Goal: Information Seeking & Learning: Learn about a topic

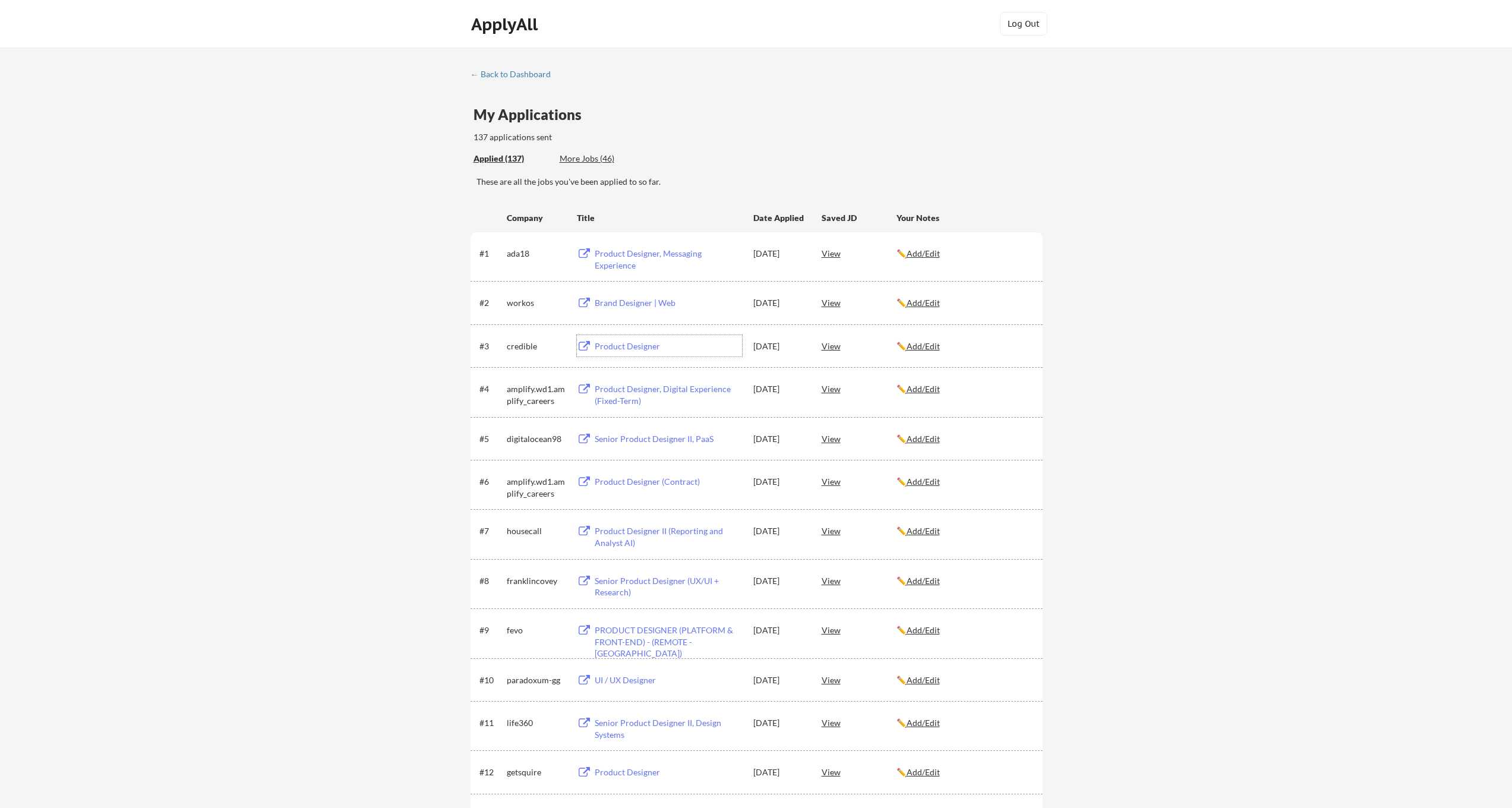
click at [632, 348] on div "Product Designer" at bounding box center [668, 346] width 147 height 12
click at [836, 344] on div "View" at bounding box center [859, 346] width 75 height 21
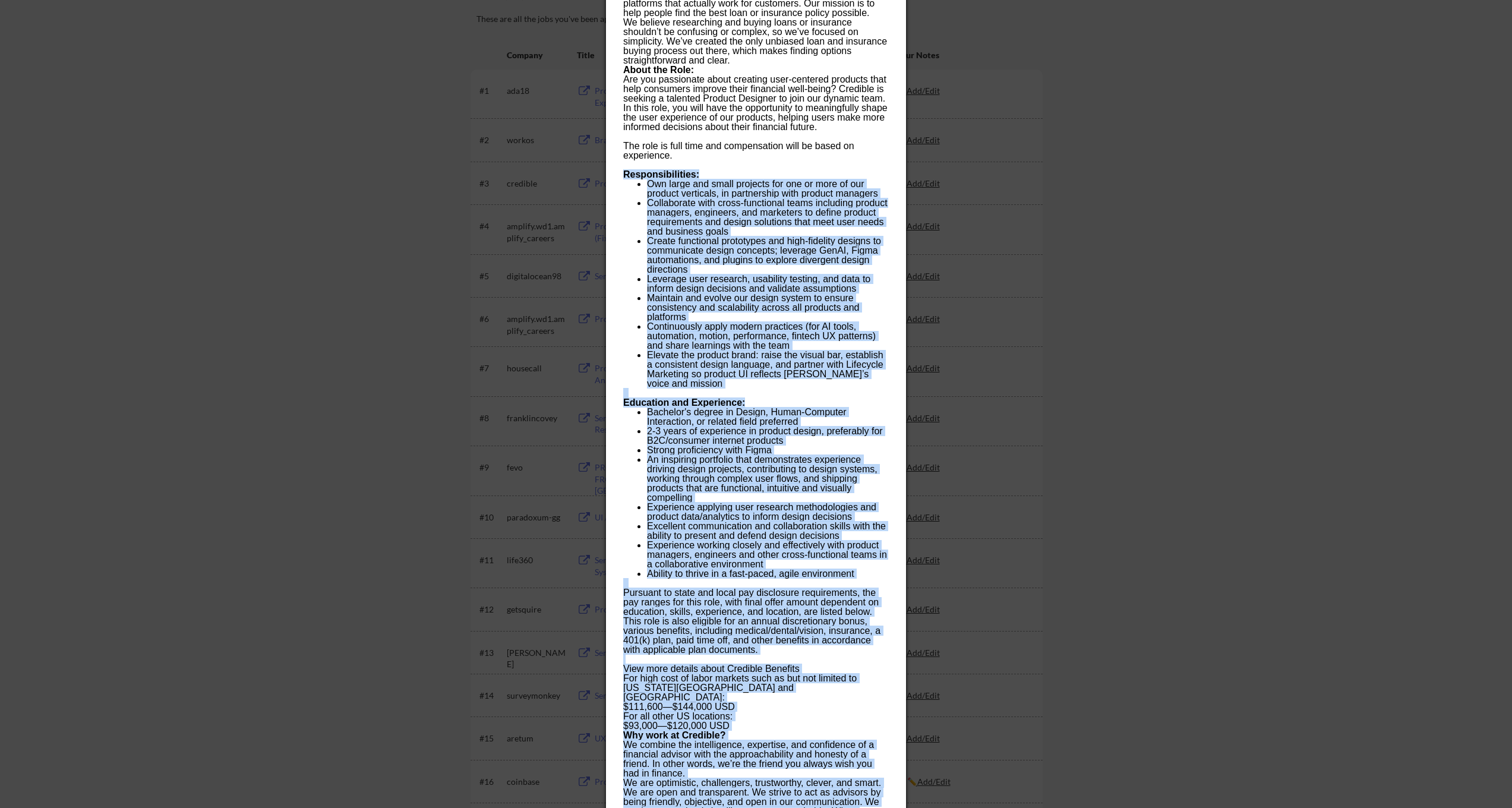
scroll to position [179, 0]
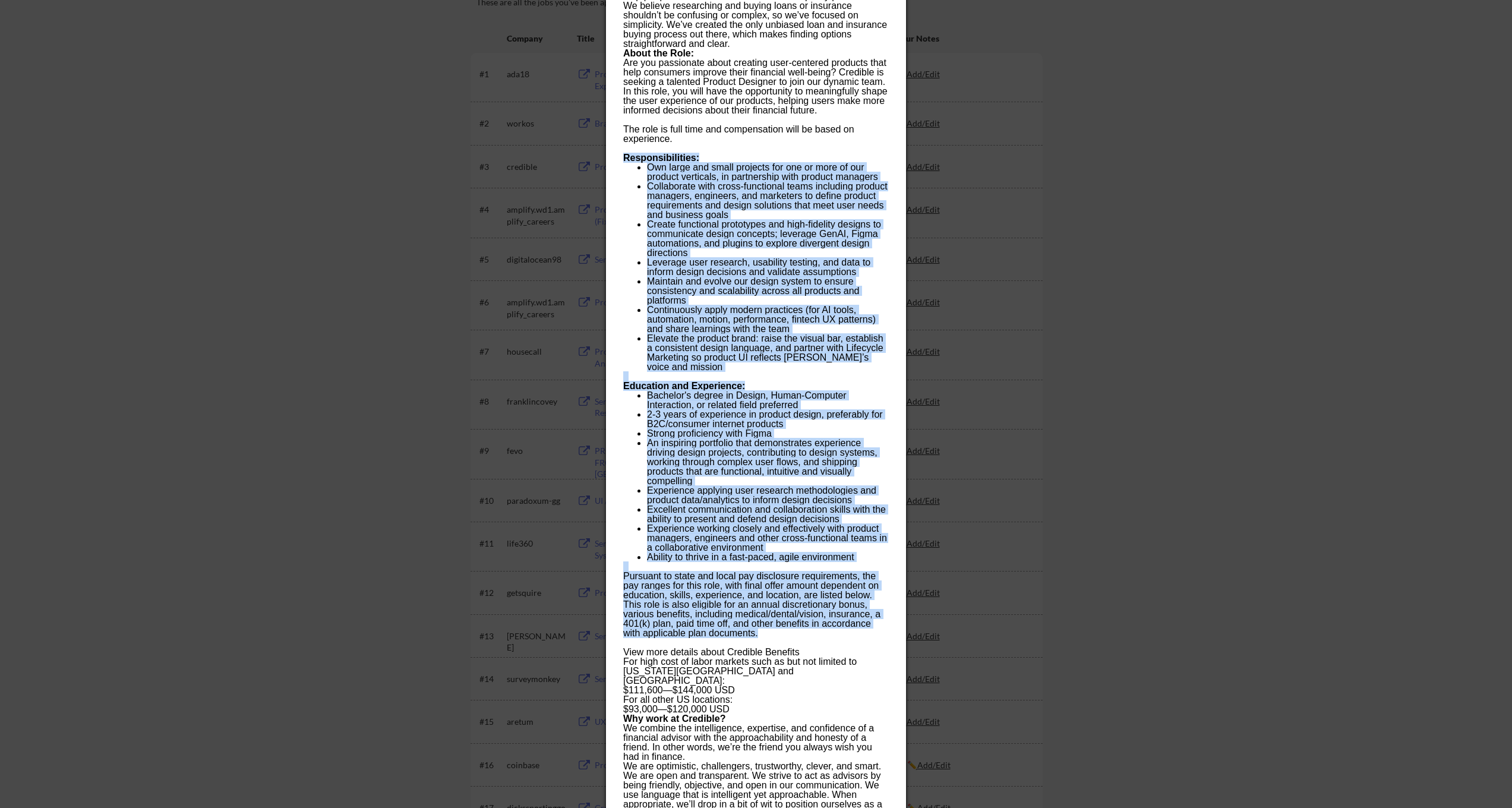
drag, startPoint x: 625, startPoint y: 338, endPoint x: 865, endPoint y: 631, distance: 378.7
click at [865, 632] on div "Who is Credible? We are a marketplace where users can compare personalized, pre…" at bounding box center [756, 395] width 265 height 979
copy div "Loremipsumdolors: Ame conse adi elits doeiusmo tem inc ut labo et dol magnaal e…"
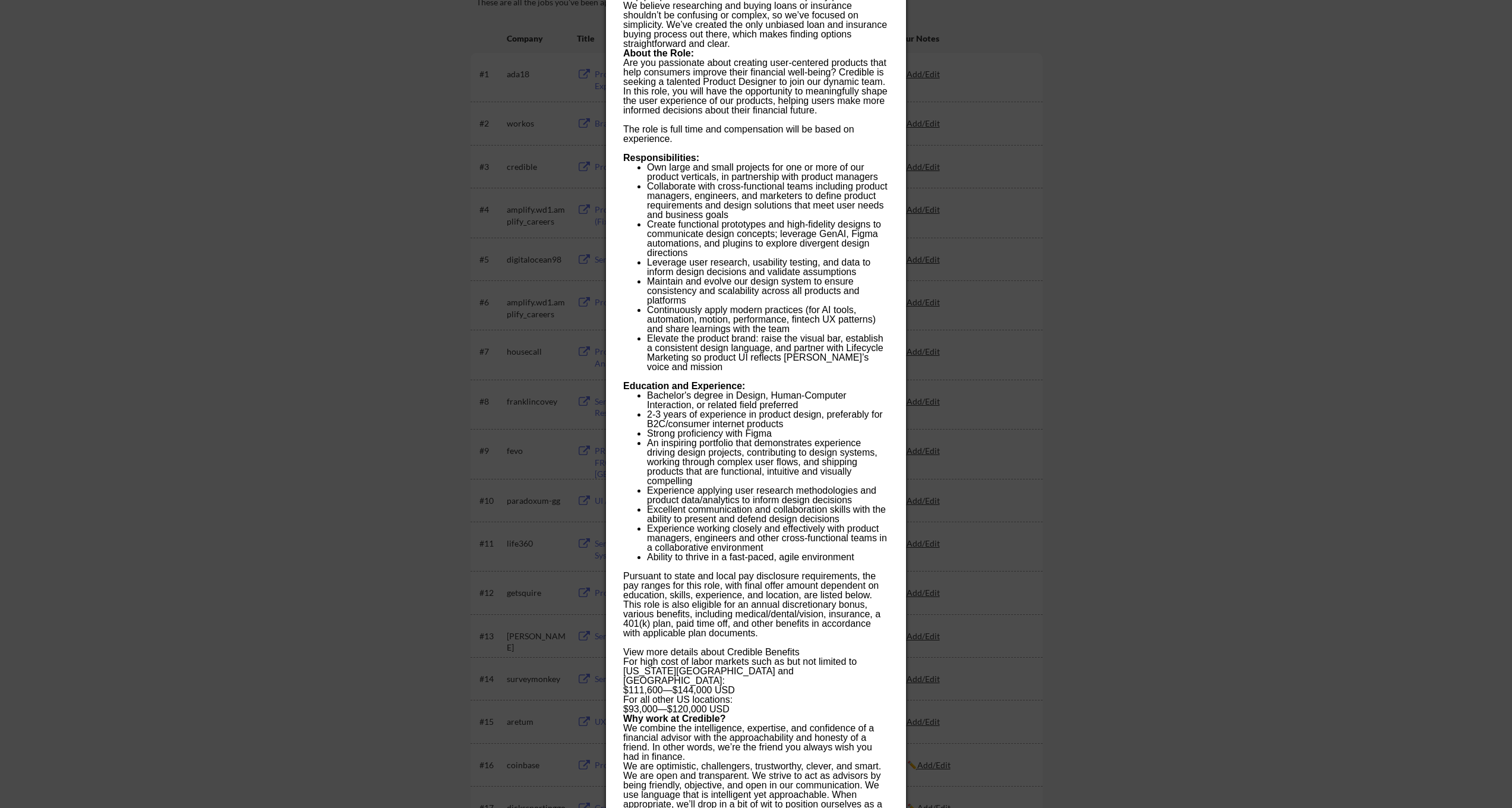
click at [1255, 476] on div at bounding box center [756, 404] width 1512 height 808
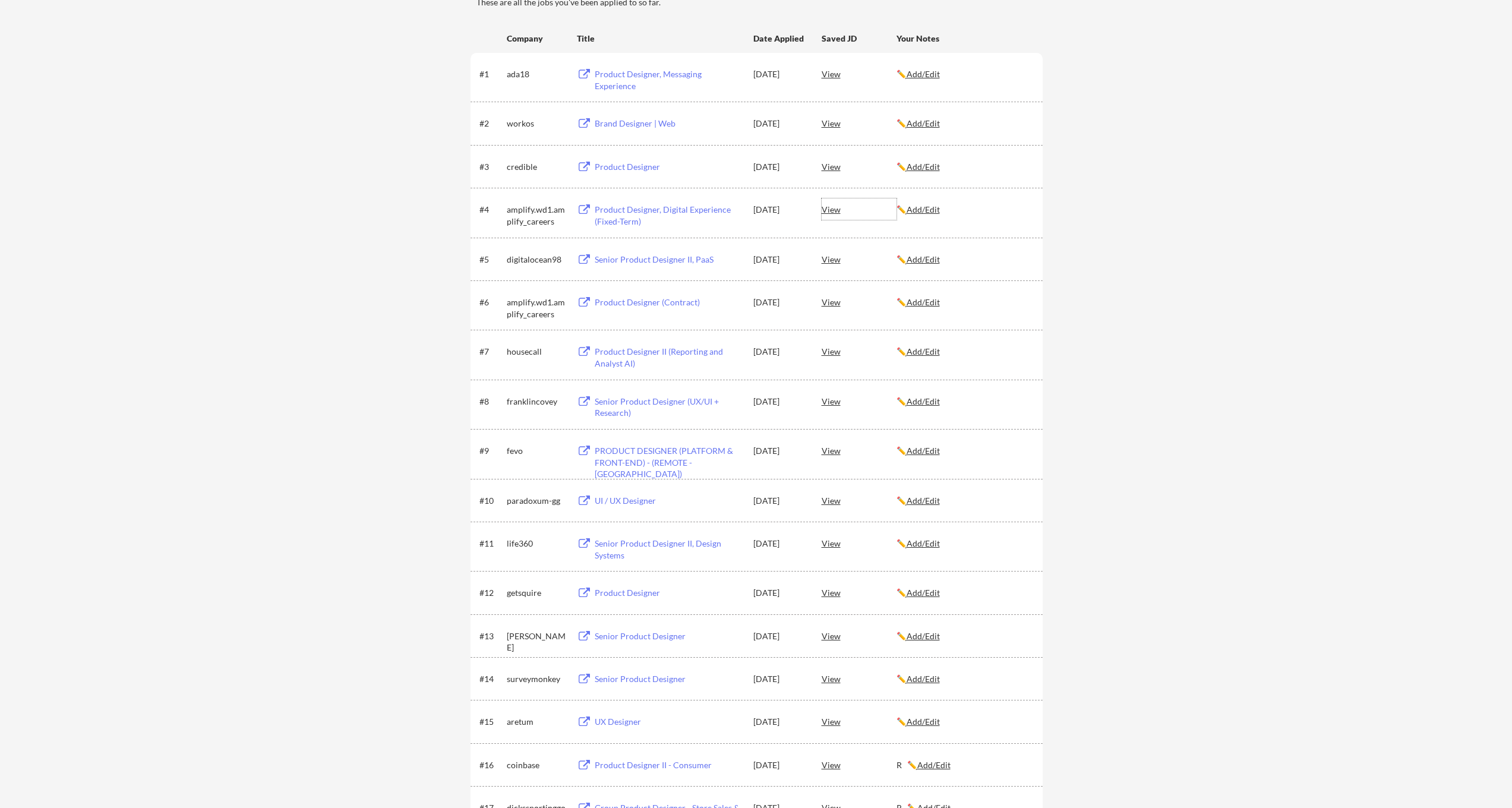
click at [831, 209] on div "View" at bounding box center [859, 209] width 75 height 21
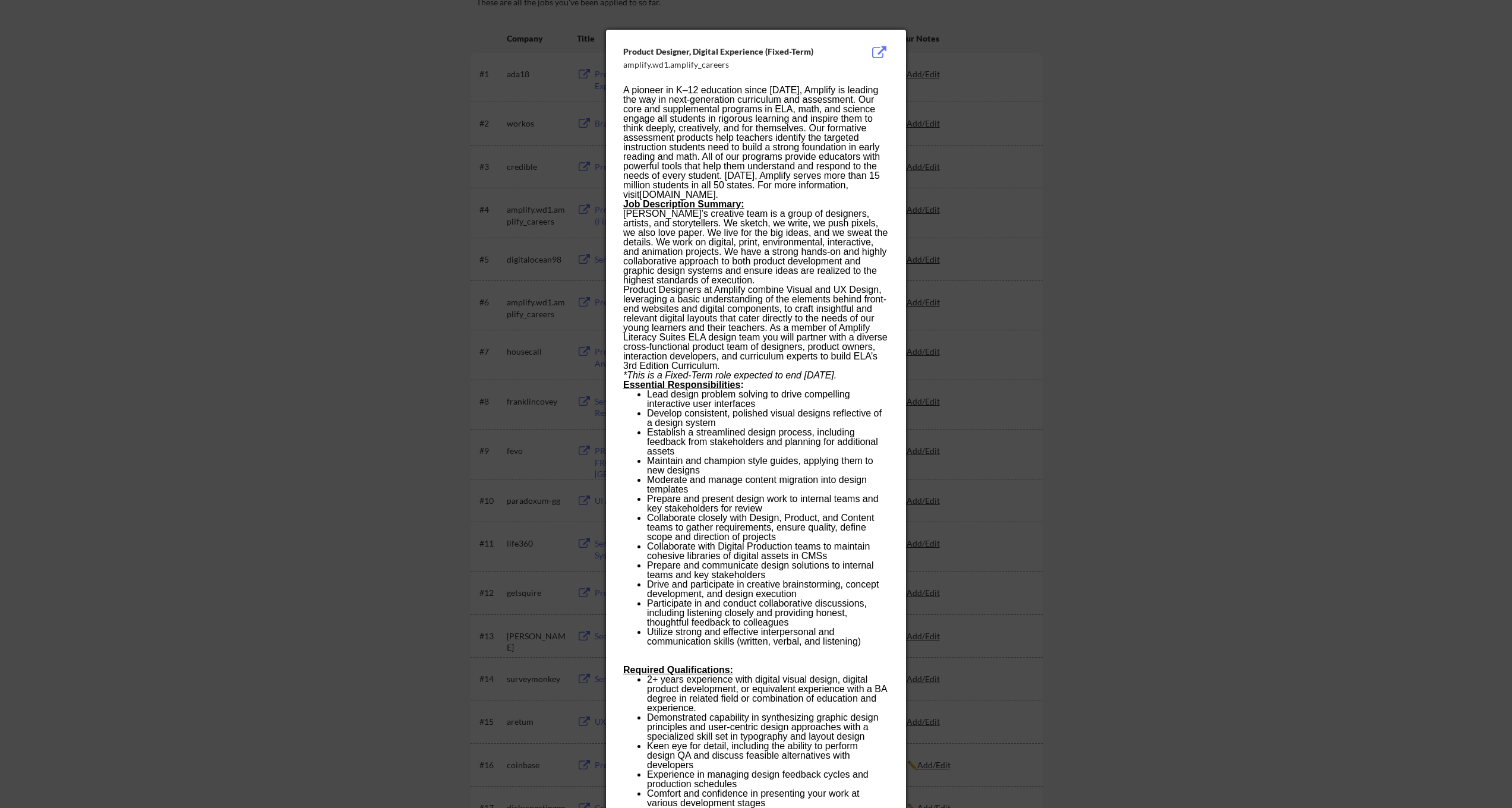
drag, startPoint x: 863, startPoint y: 639, endPoint x: 682, endPoint y: 569, distance: 194.1
click at [682, 569] on ul "Lead design problem solving to drive compelling interactive user interfaces Dev…" at bounding box center [756, 518] width 265 height 257
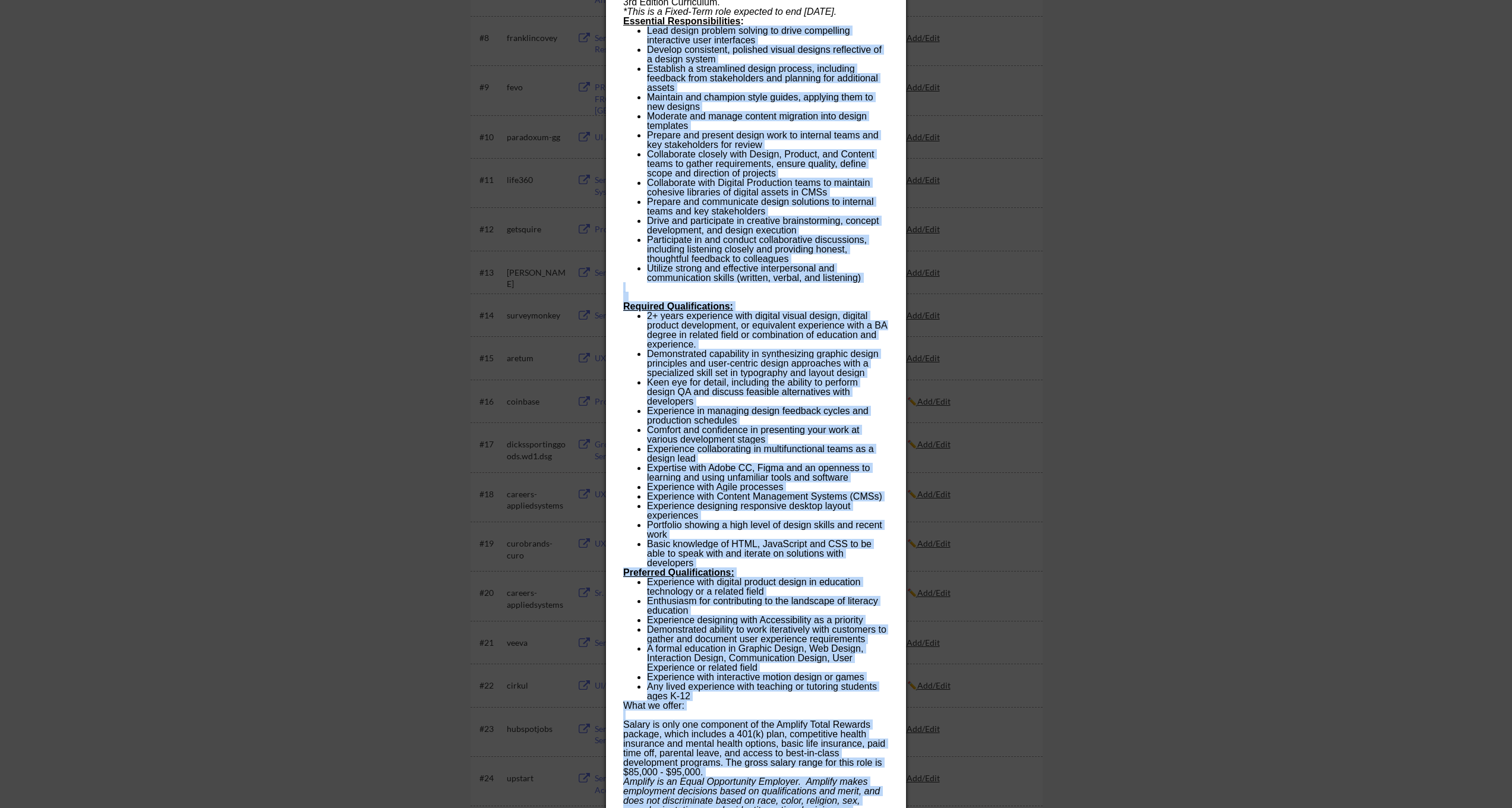
scroll to position [547, 0]
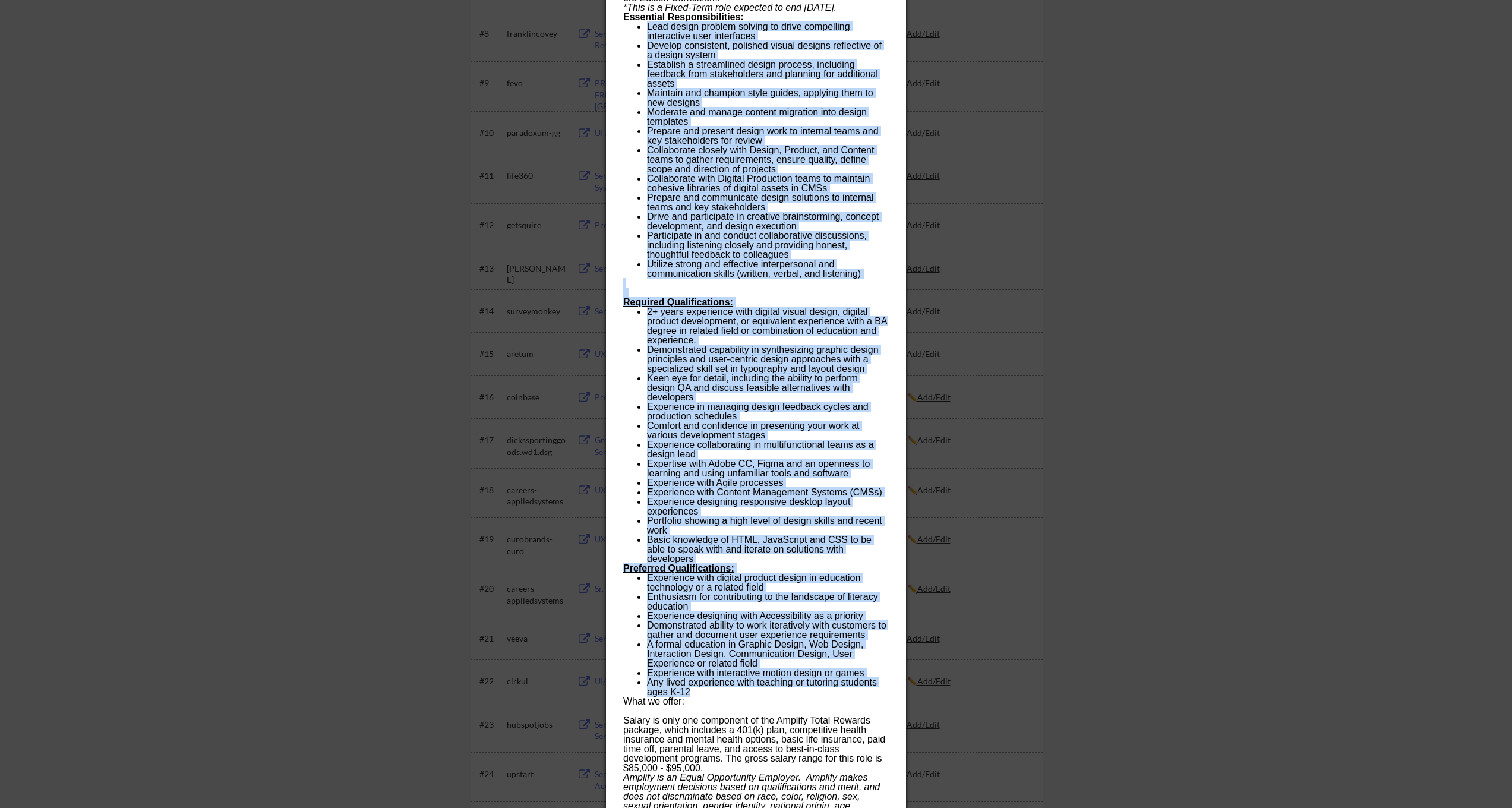
drag, startPoint x: 635, startPoint y: 395, endPoint x: 871, endPoint y: 694, distance: 380.9
click at [871, 694] on div "A pioneer in K–12 education since [DATE], Amplify is leading the way in next-ge…" at bounding box center [756, 331] width 265 height 1227
copy div "Lead design problem solving to drive compelling interactive user interfaces Dev…"
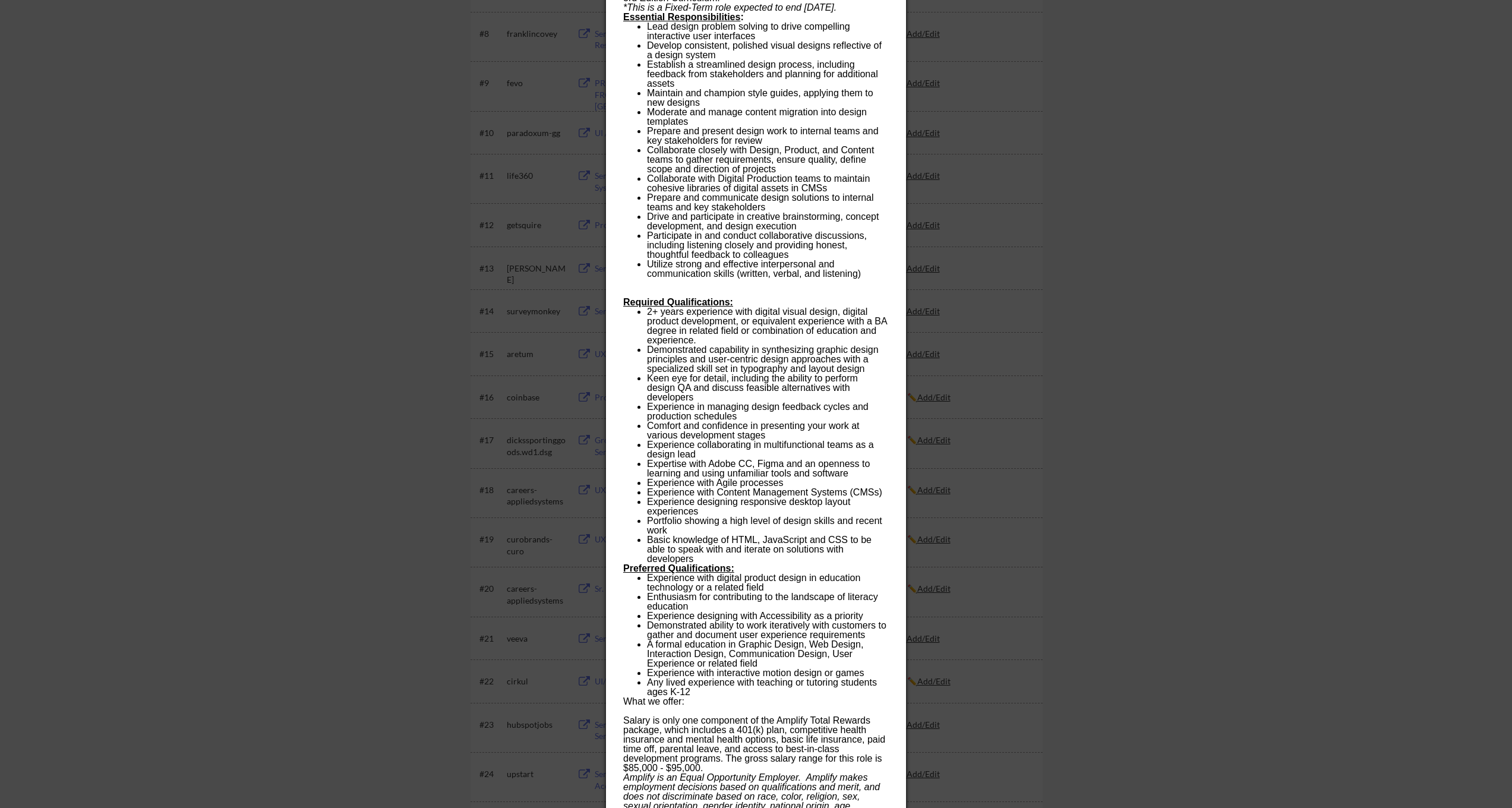
click at [1133, 347] on div at bounding box center [756, 404] width 1512 height 808
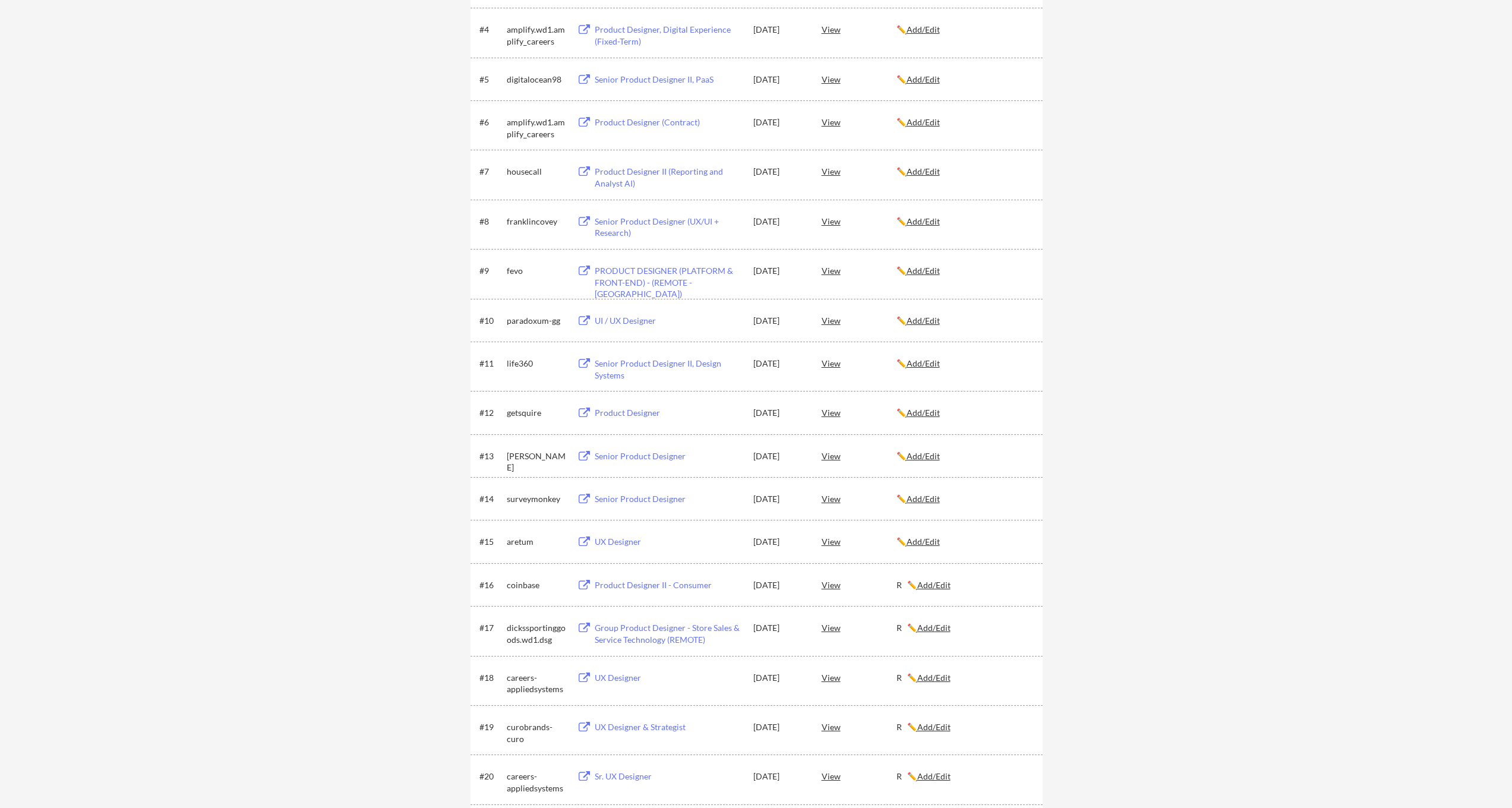
scroll to position [179, 0]
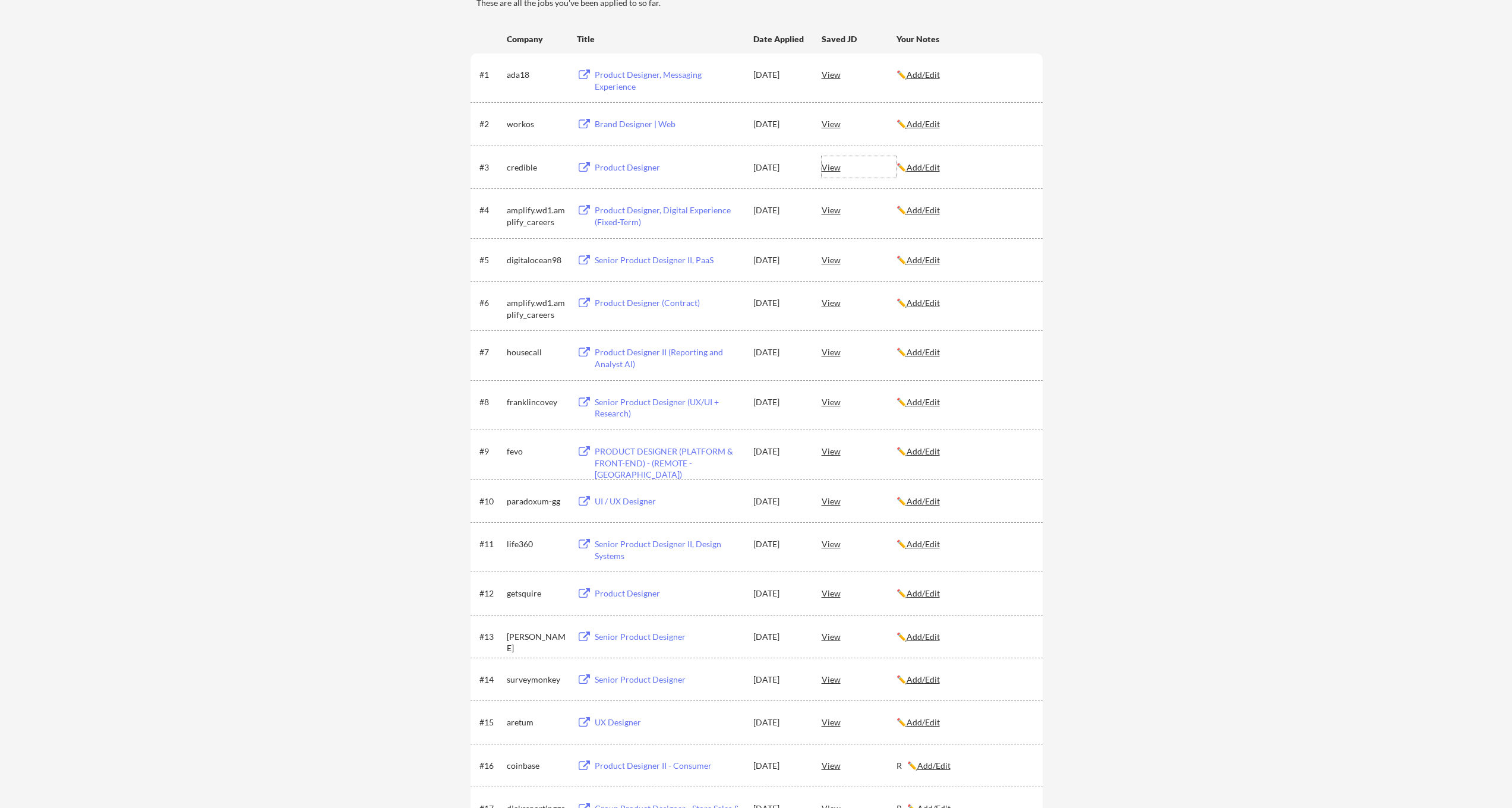
click at [827, 168] on div "View" at bounding box center [859, 167] width 75 height 21
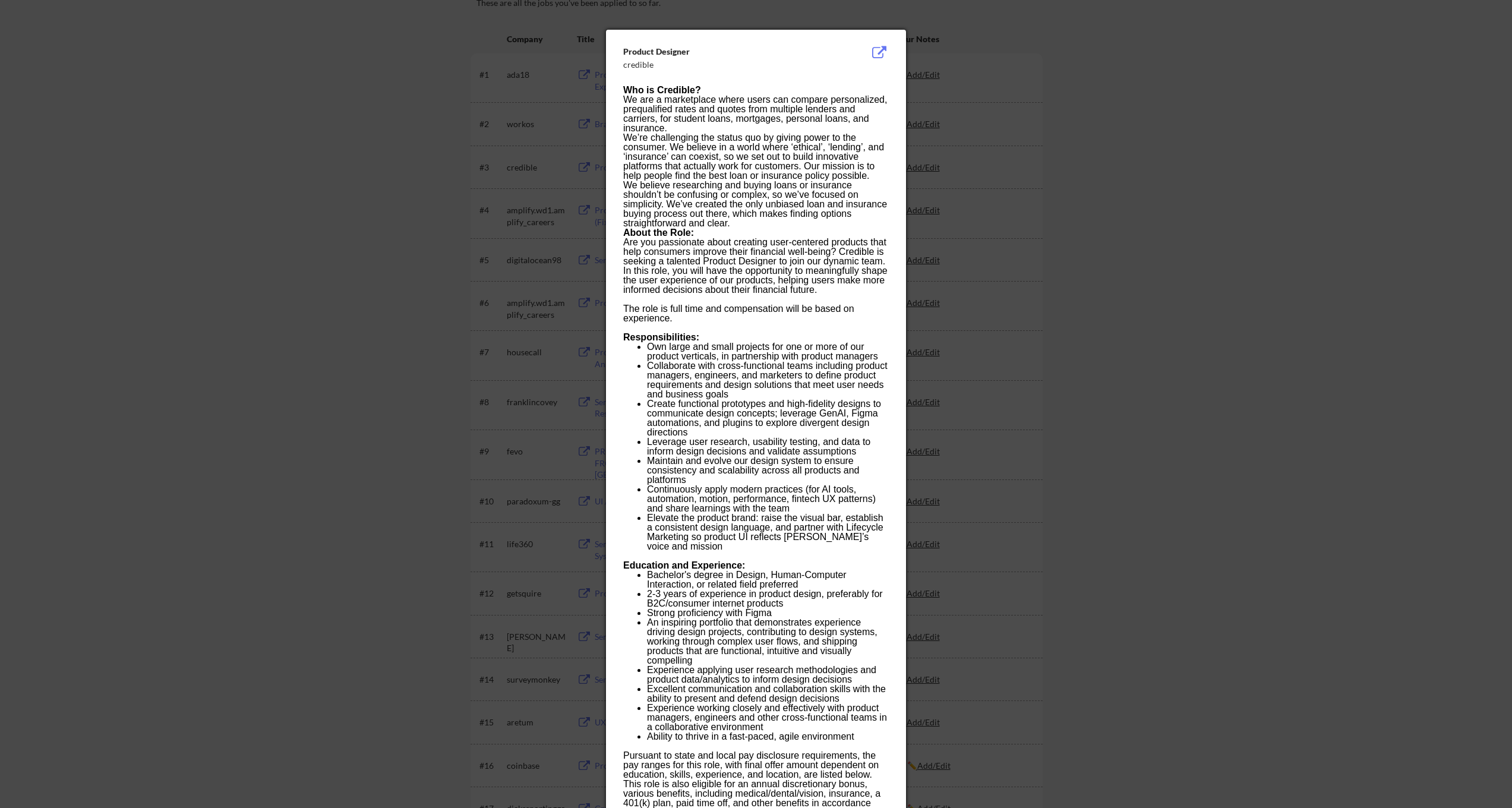
click at [998, 81] on div at bounding box center [756, 404] width 1512 height 808
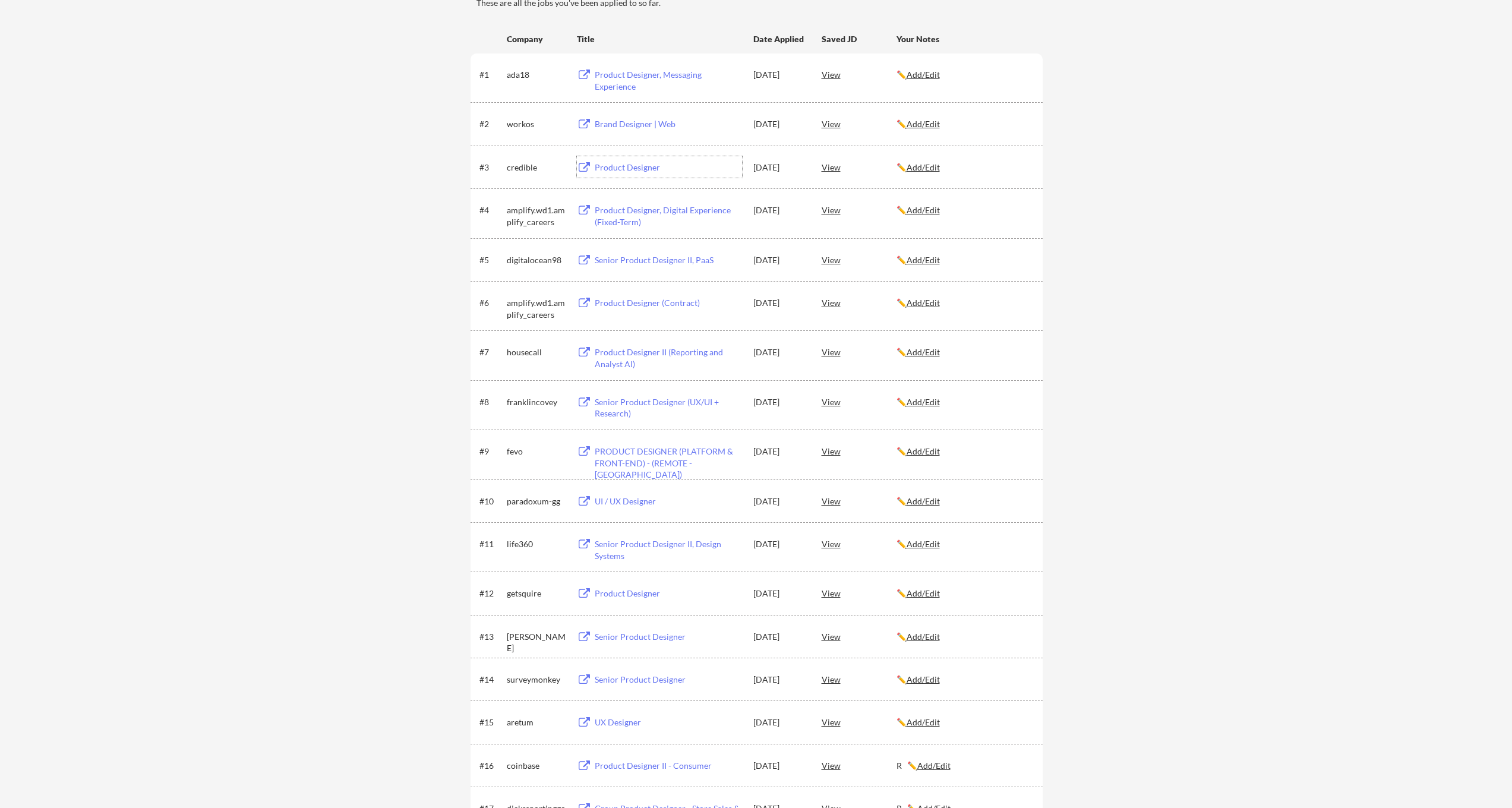
click at [624, 170] on div "Product Designer" at bounding box center [668, 167] width 147 height 12
click at [634, 126] on div "Brand Designer | Web" at bounding box center [668, 124] width 147 height 12
click at [634, 75] on div "Product Designer, Messaging Experience" at bounding box center [668, 80] width 147 height 23
click at [634, 499] on div "UI / UX Designer" at bounding box center [668, 501] width 147 height 12
click at [835, 545] on div "View" at bounding box center [859, 544] width 75 height 21
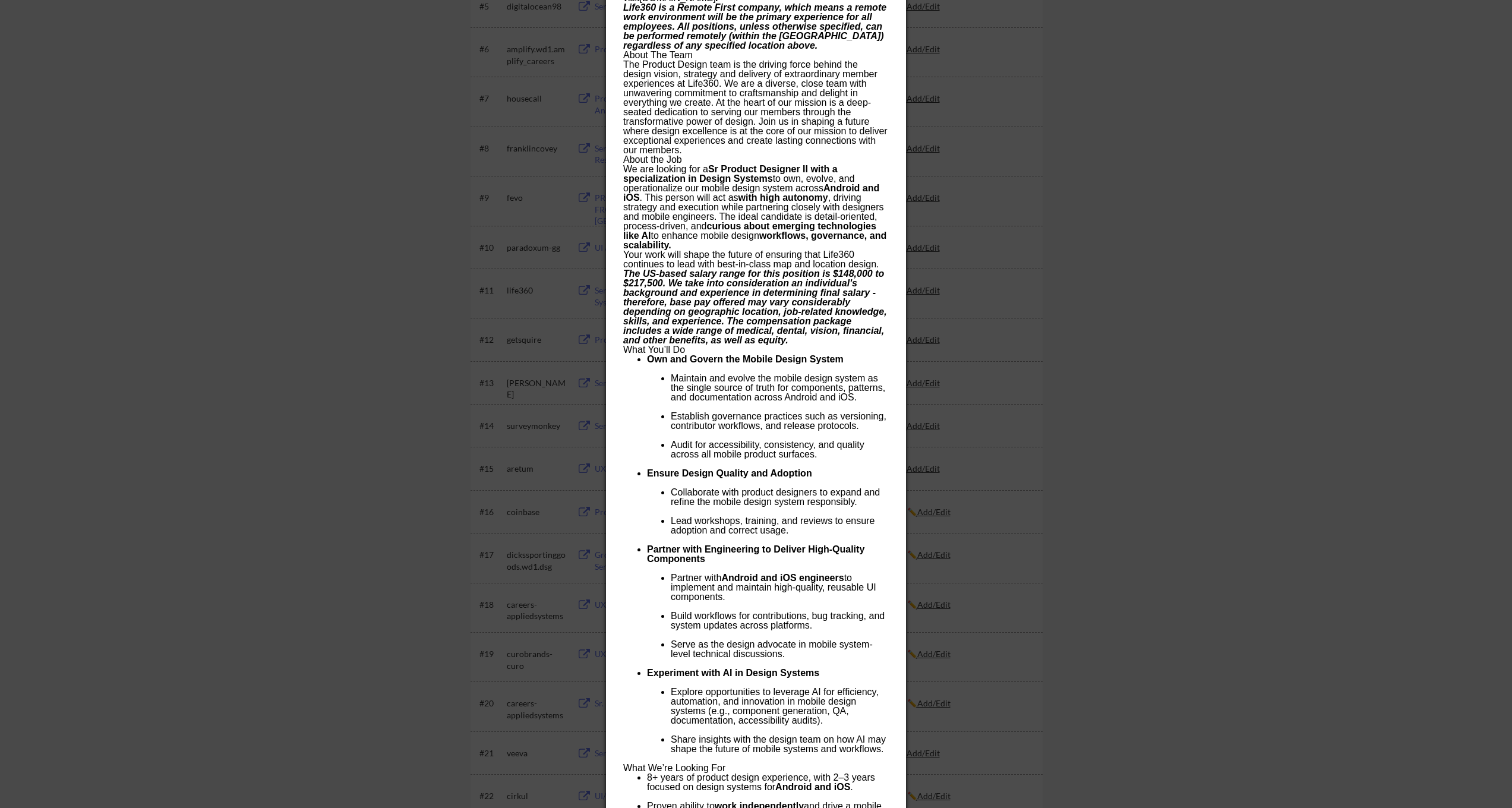
scroll to position [0, 0]
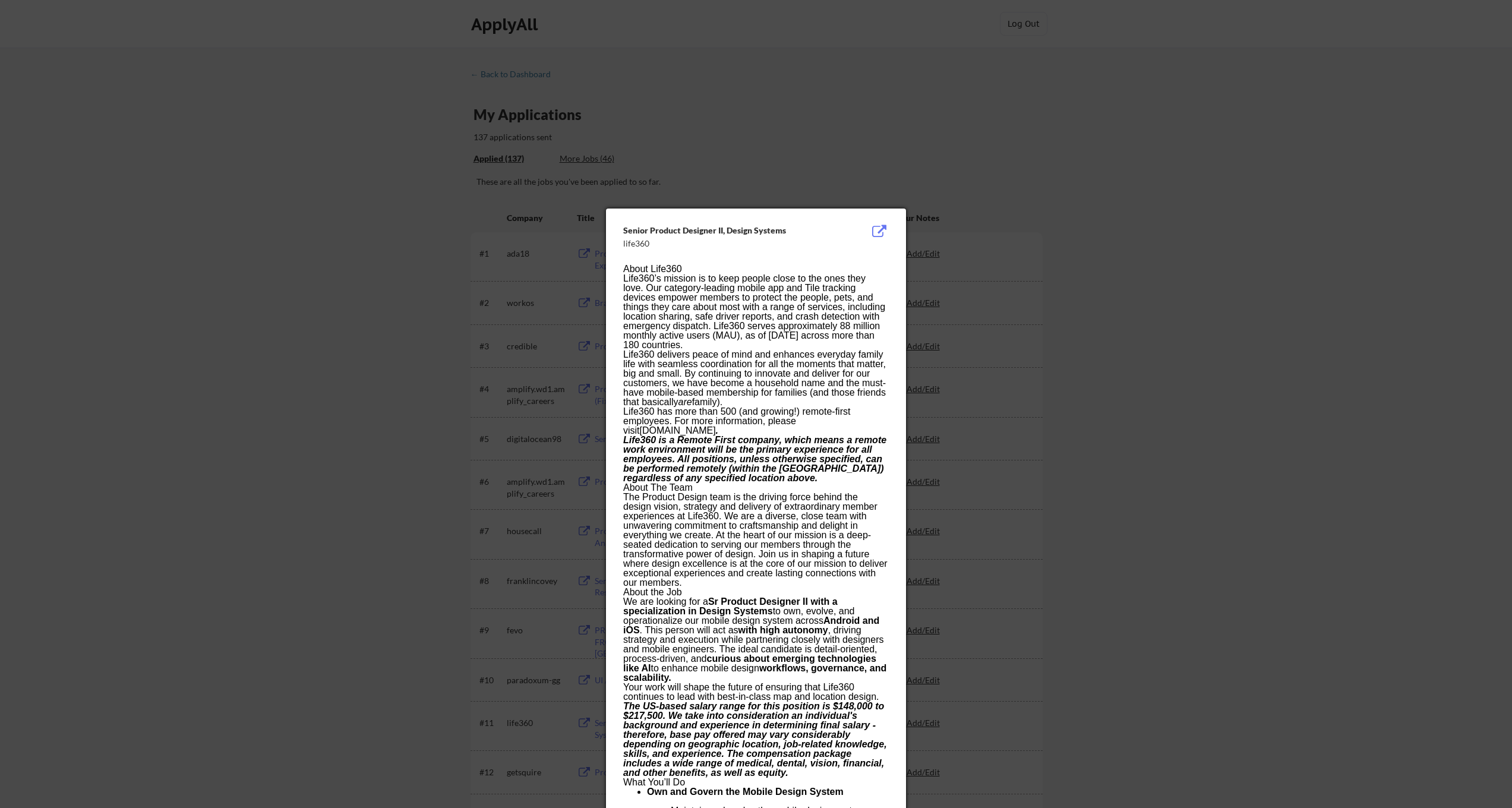
click at [724, 109] on div at bounding box center [756, 404] width 1512 height 808
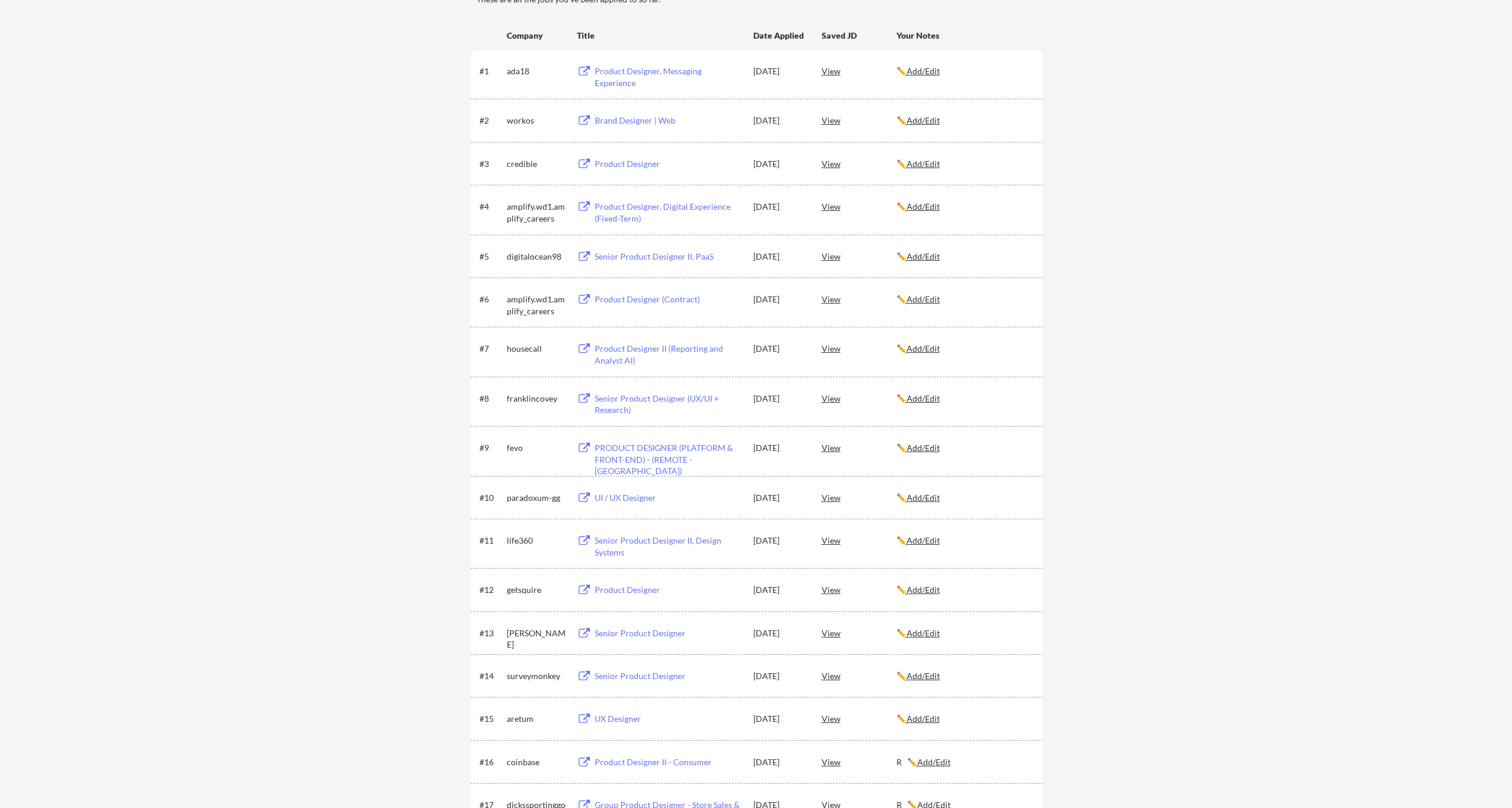
scroll to position [789, 0]
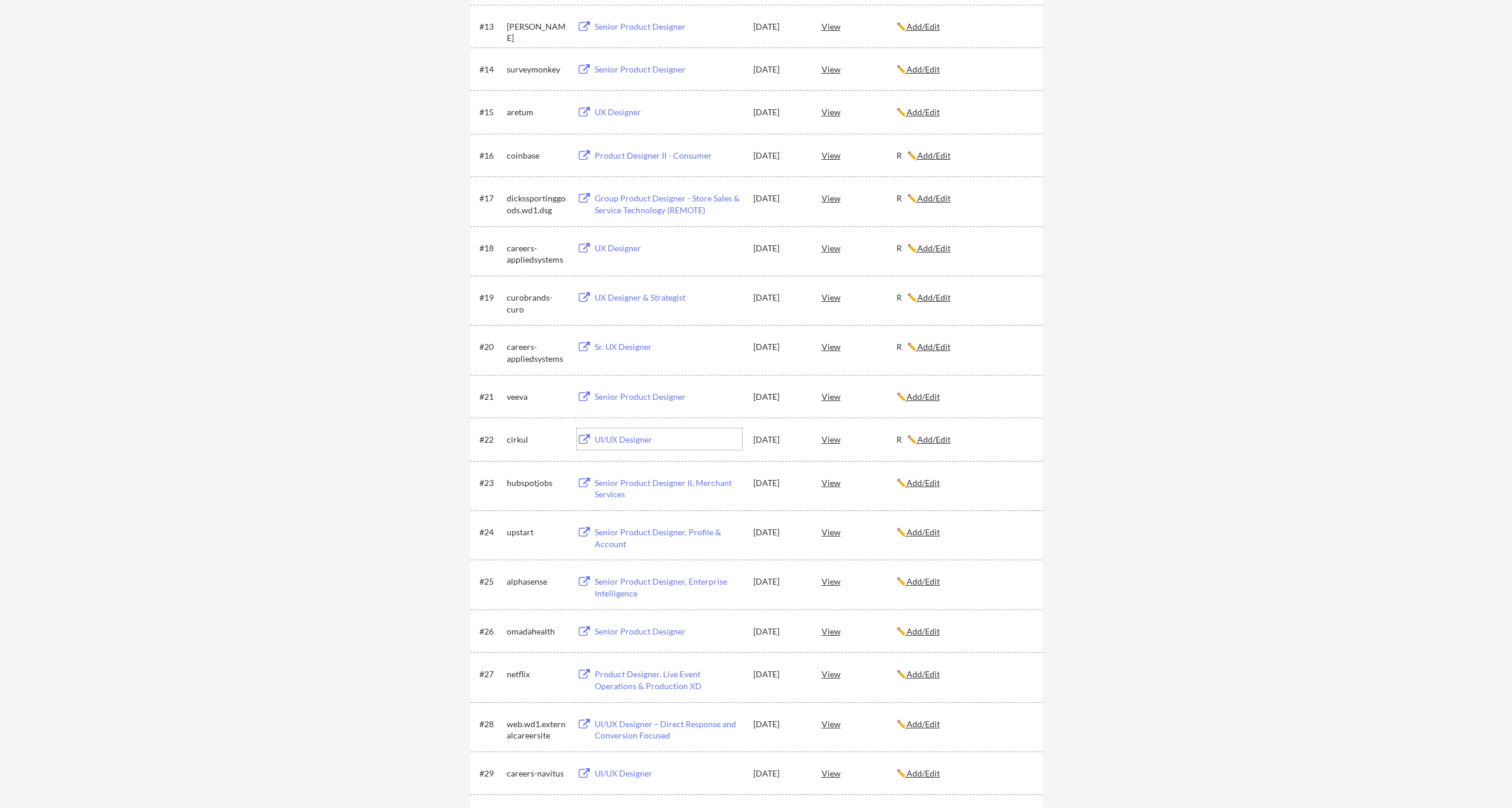
click at [615, 442] on div "UI/UX Designer" at bounding box center [668, 439] width 147 height 12
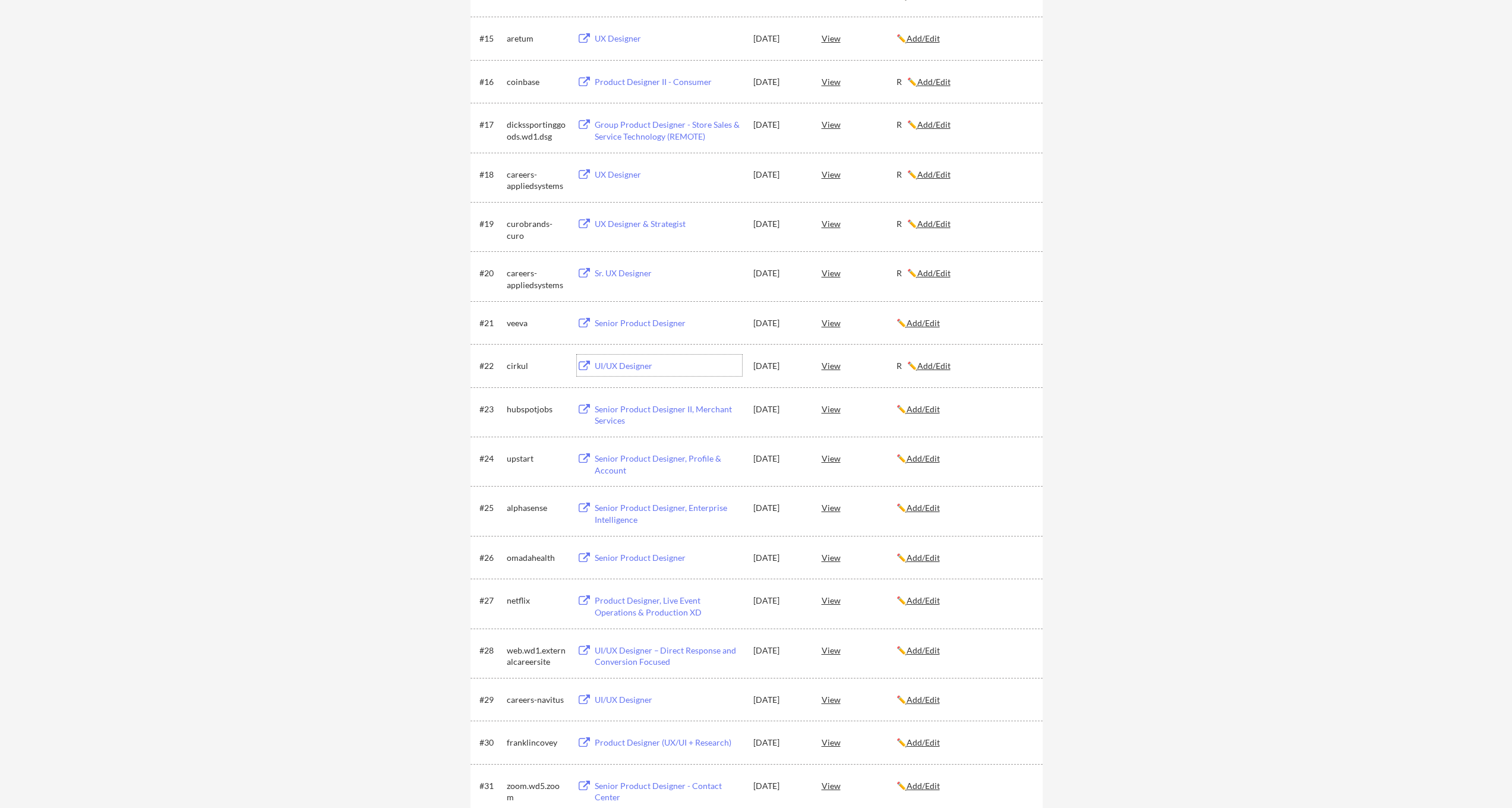
scroll to position [984, 0]
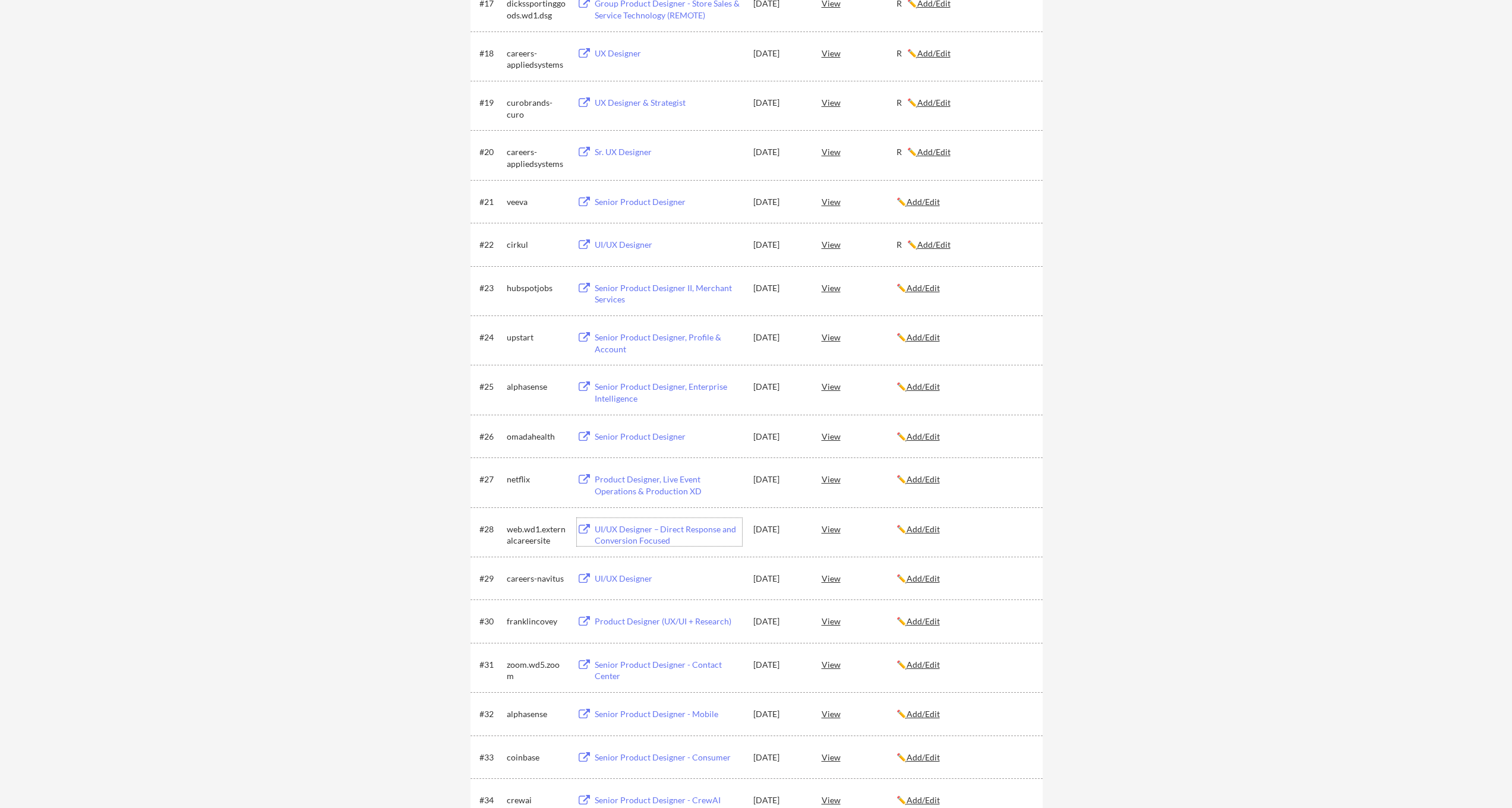
click at [640, 532] on div "UI/UX Designer – Direct Response and Conversion Focused" at bounding box center [668, 535] width 147 height 23
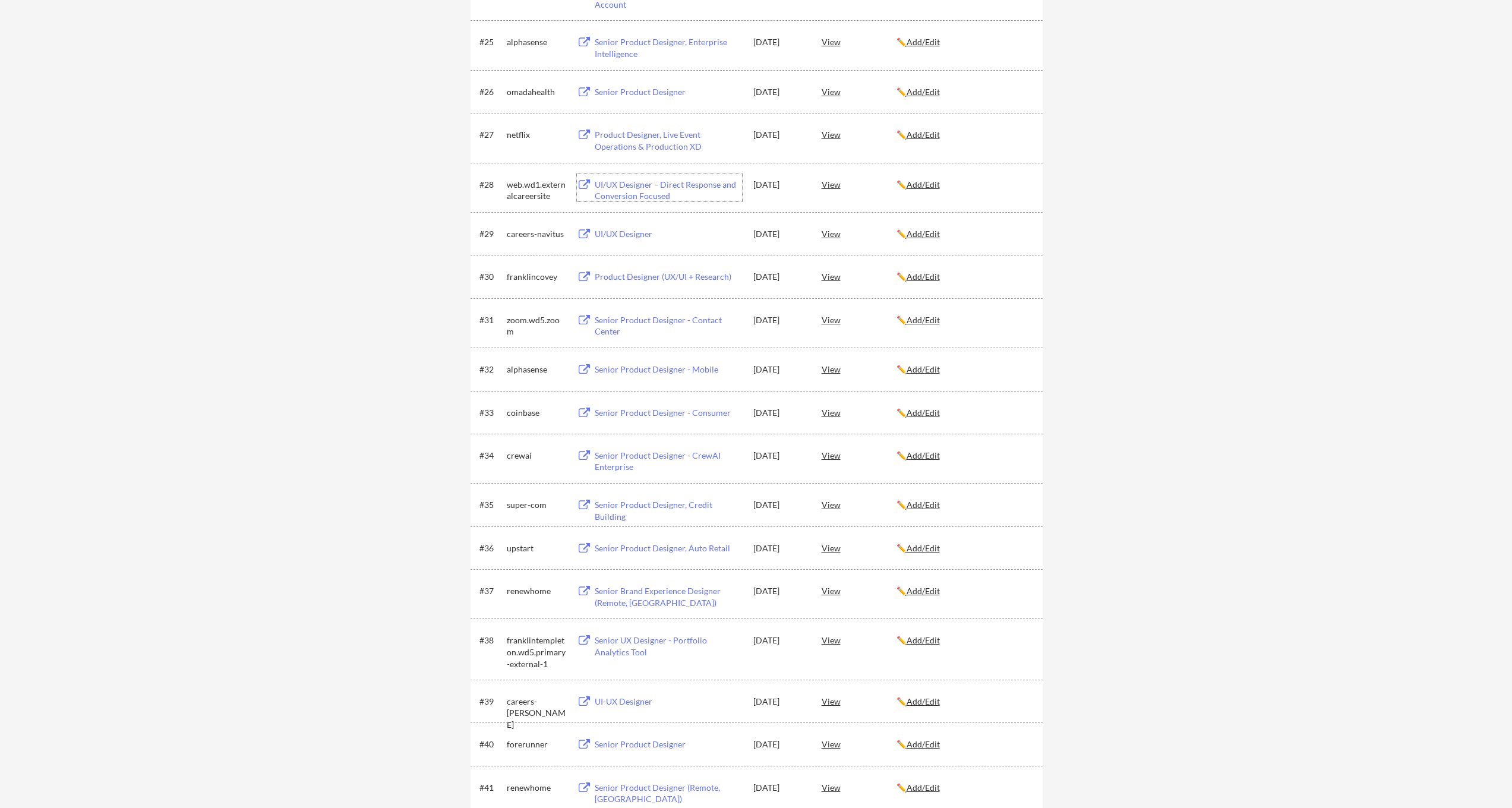
scroll to position [1373, 0]
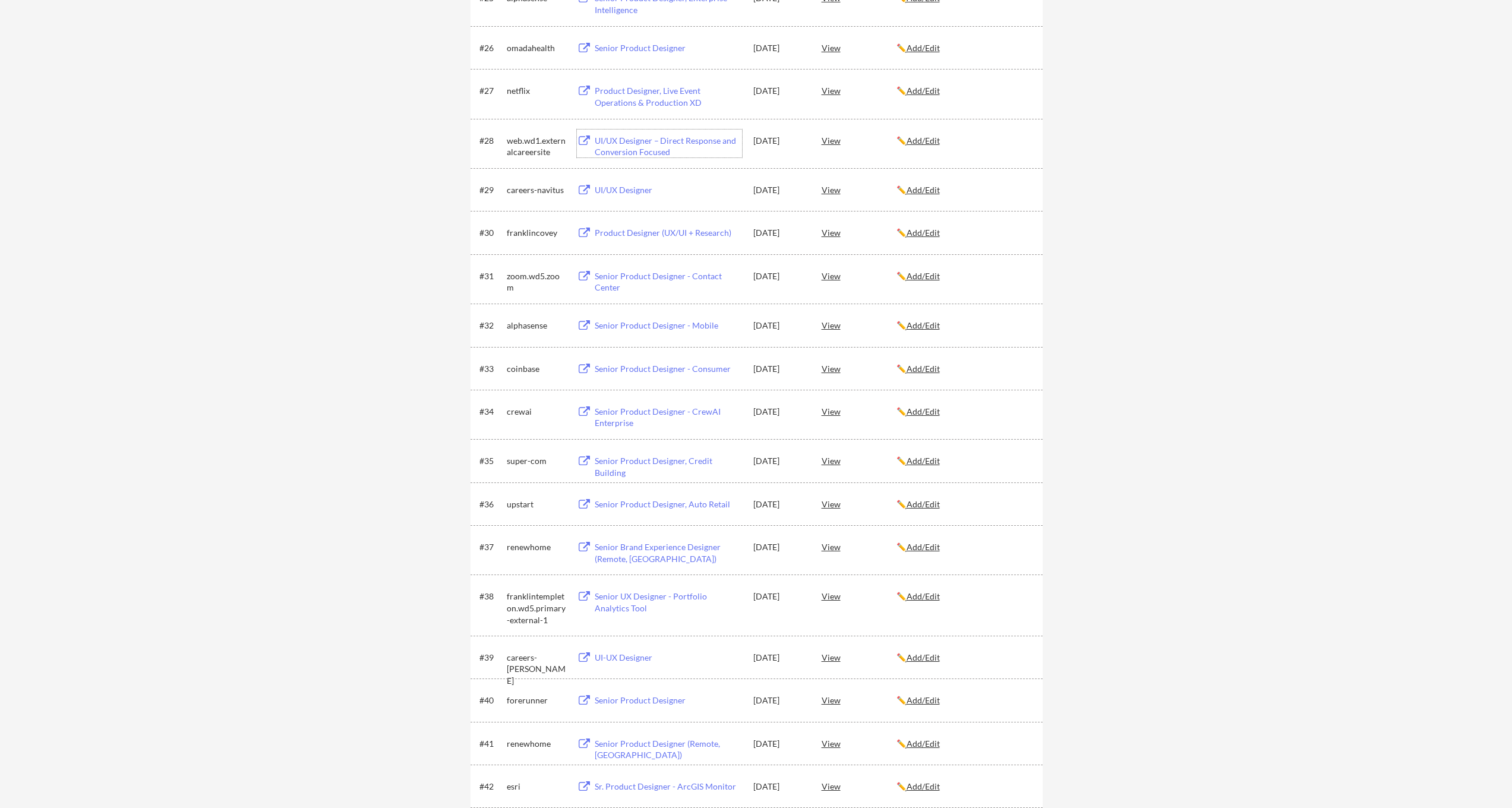
click at [625, 658] on div "UI-UX Designer" at bounding box center [668, 658] width 147 height 12
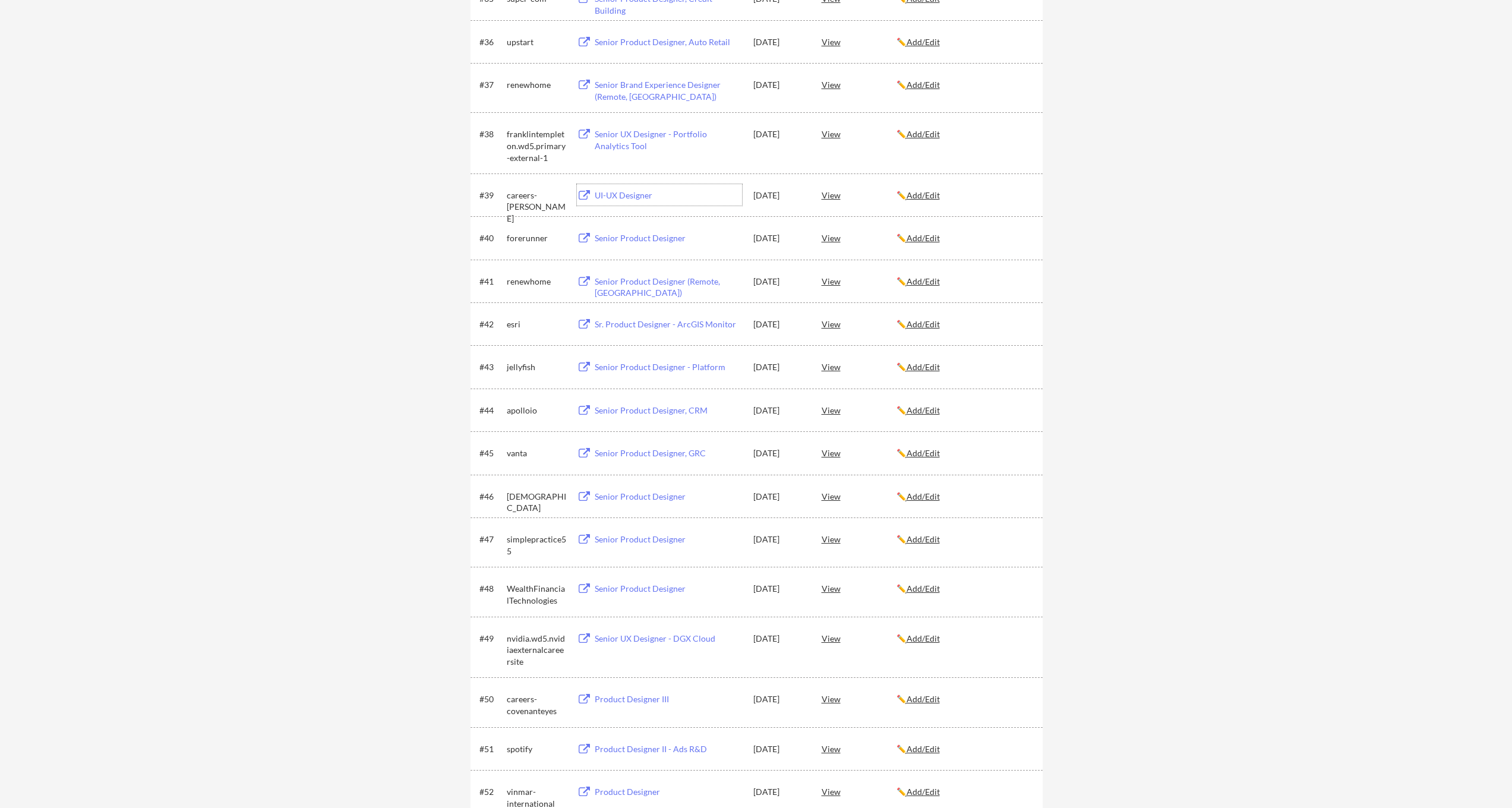
scroll to position [1864, 0]
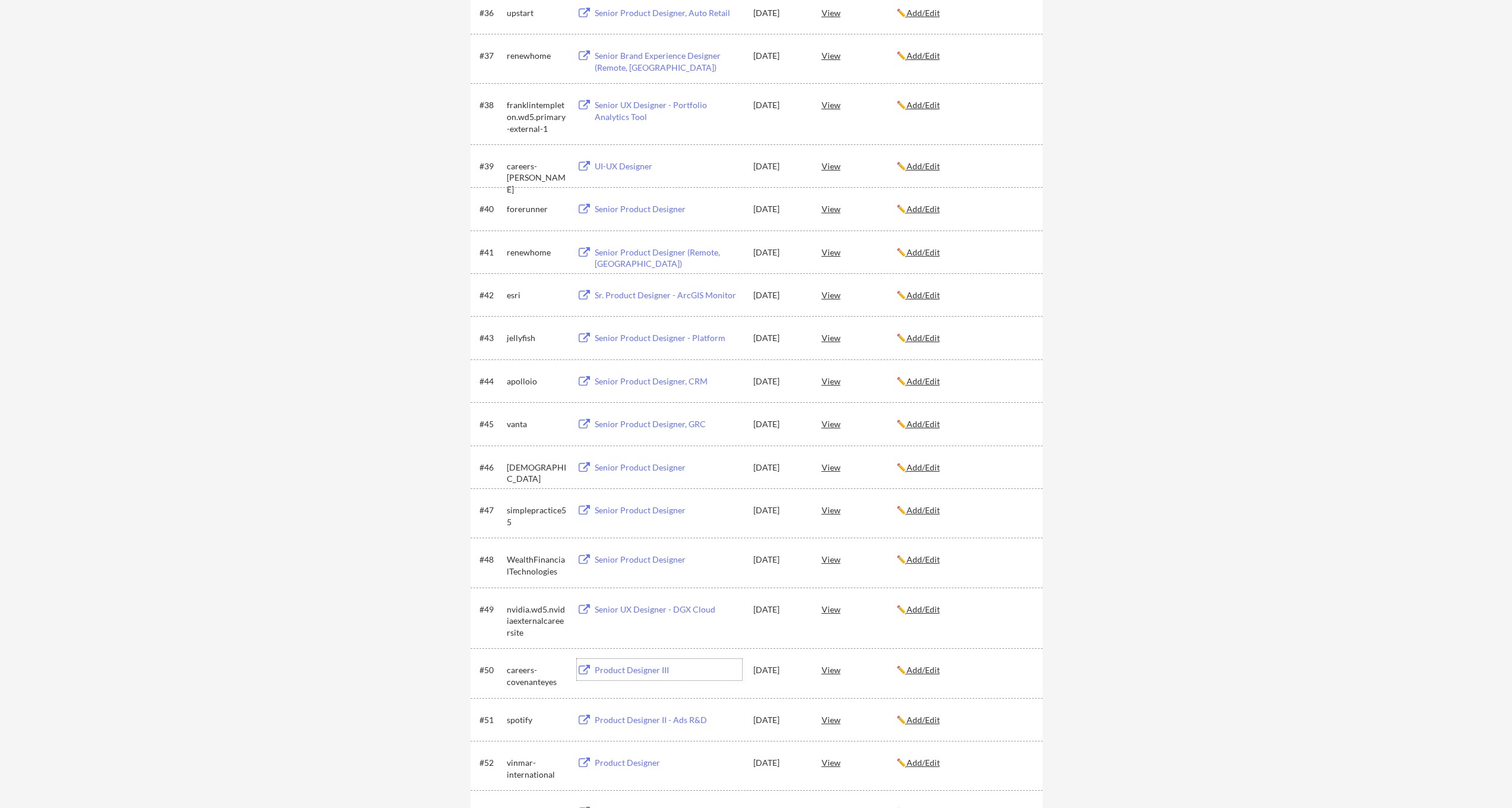
click at [634, 673] on div "Product Designer III" at bounding box center [668, 670] width 147 height 12
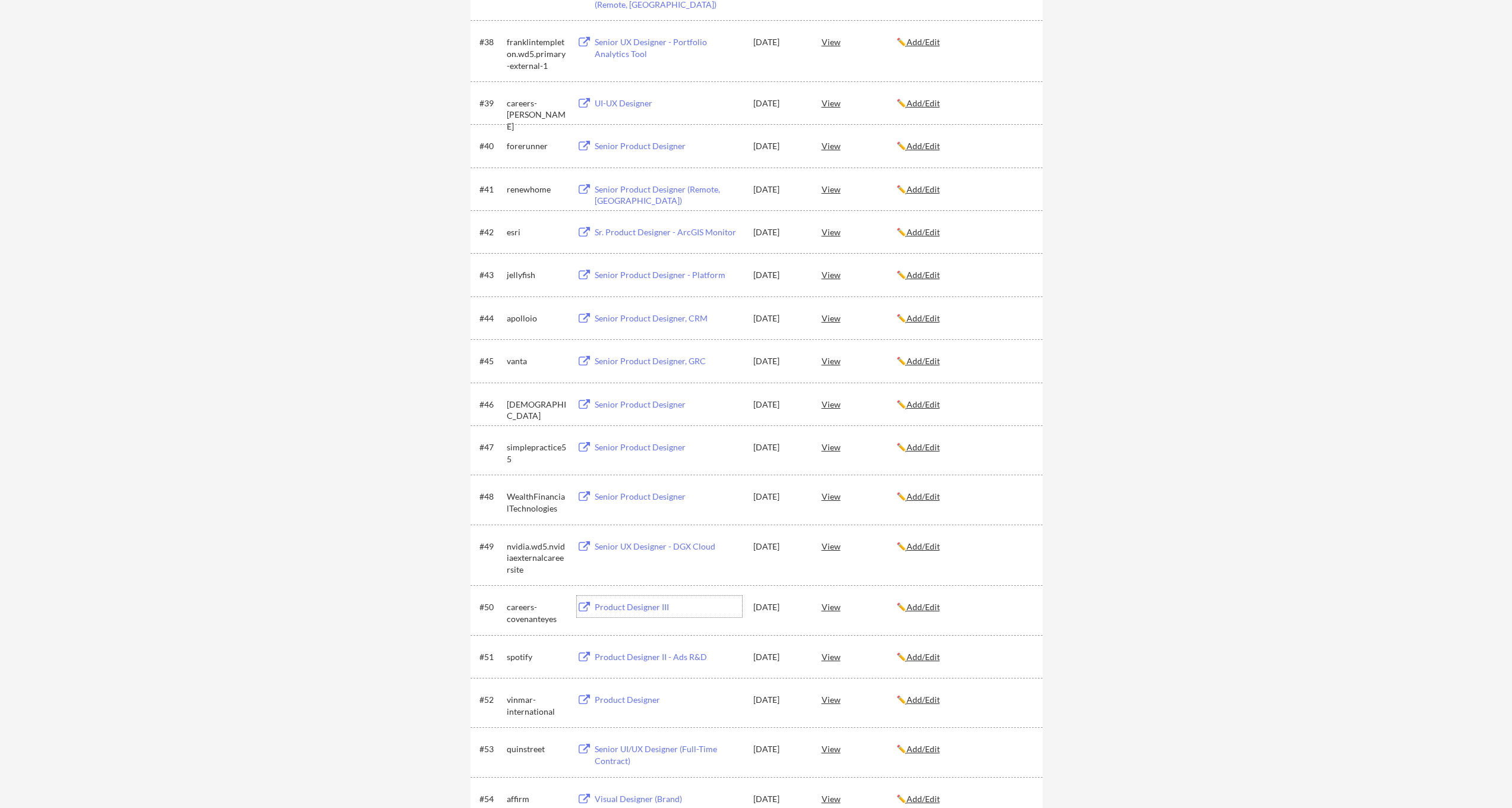
scroll to position [1973, 0]
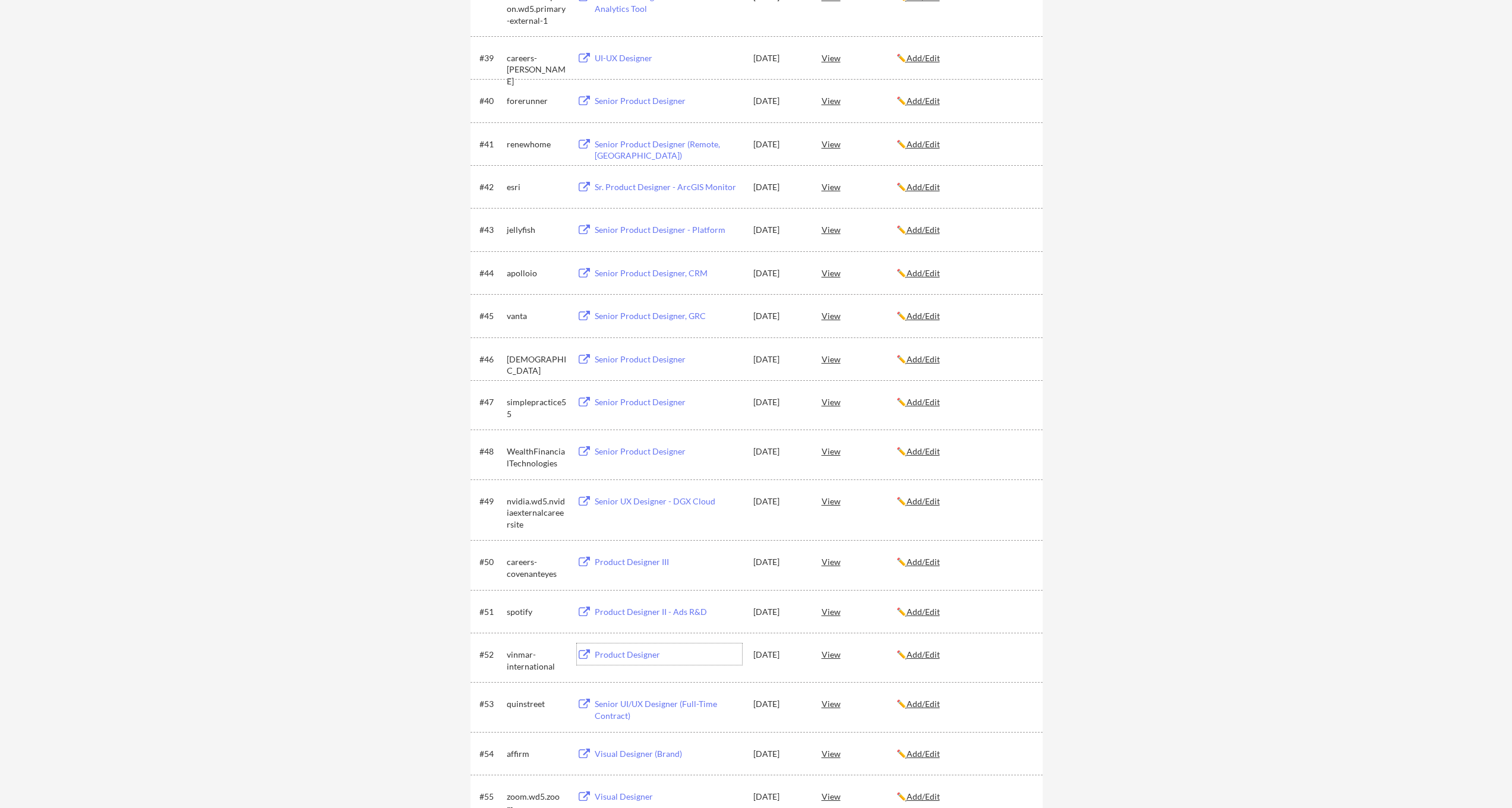
click at [622, 656] on div "Product Designer" at bounding box center [668, 655] width 147 height 12
click at [836, 401] on div "View" at bounding box center [859, 401] width 75 height 21
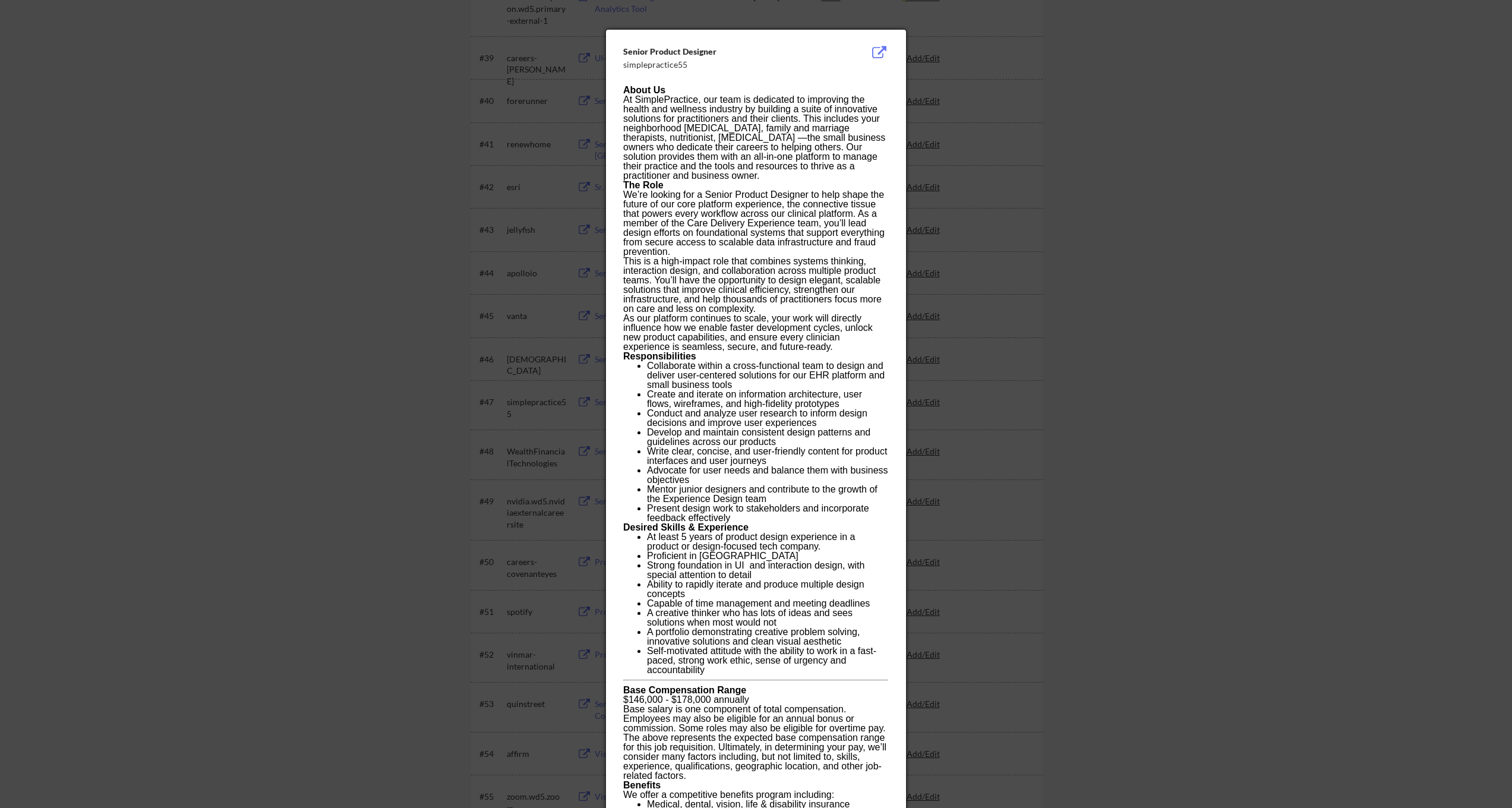
click at [974, 246] on div at bounding box center [756, 404] width 1512 height 808
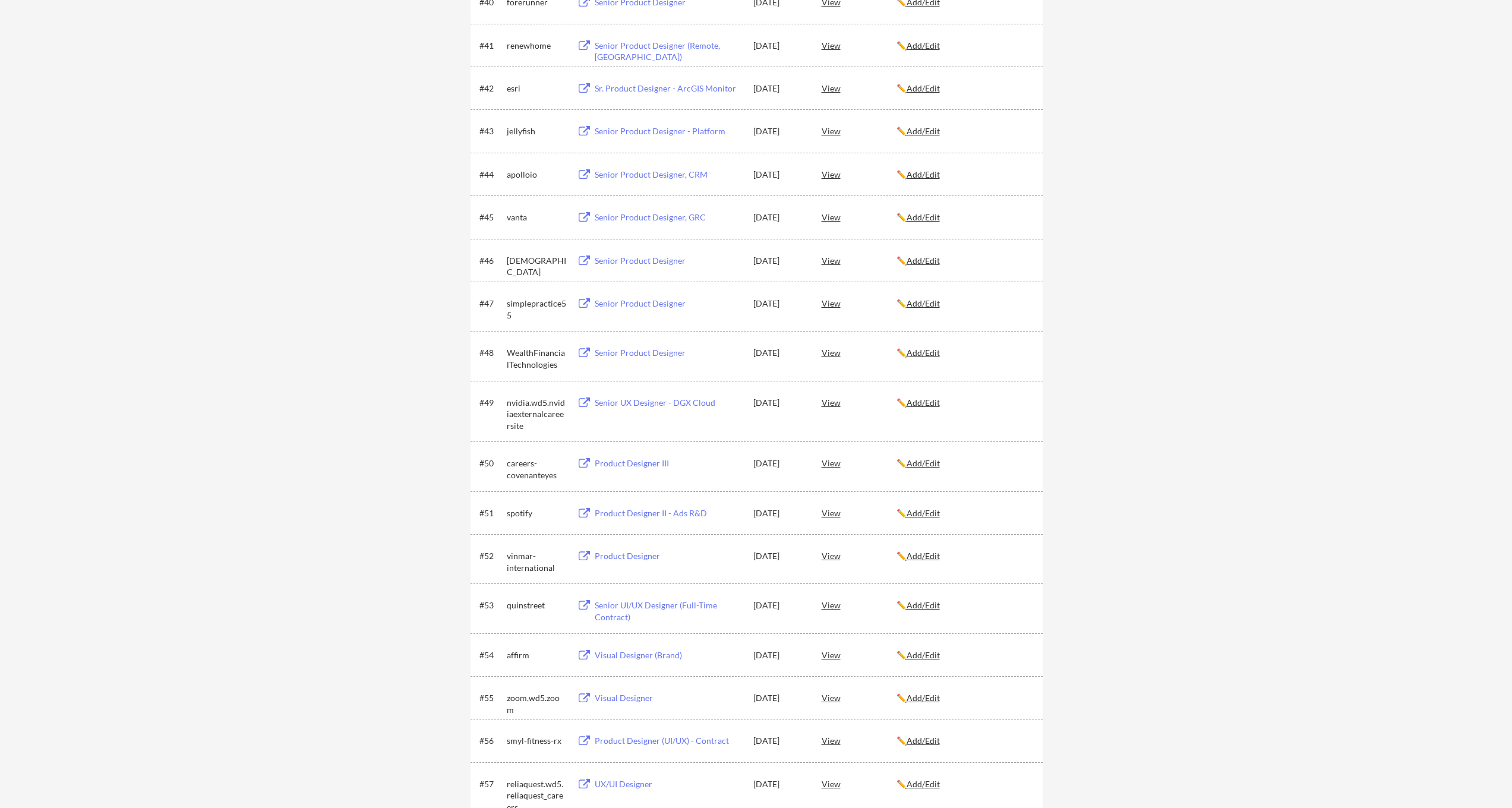
scroll to position [2118, 0]
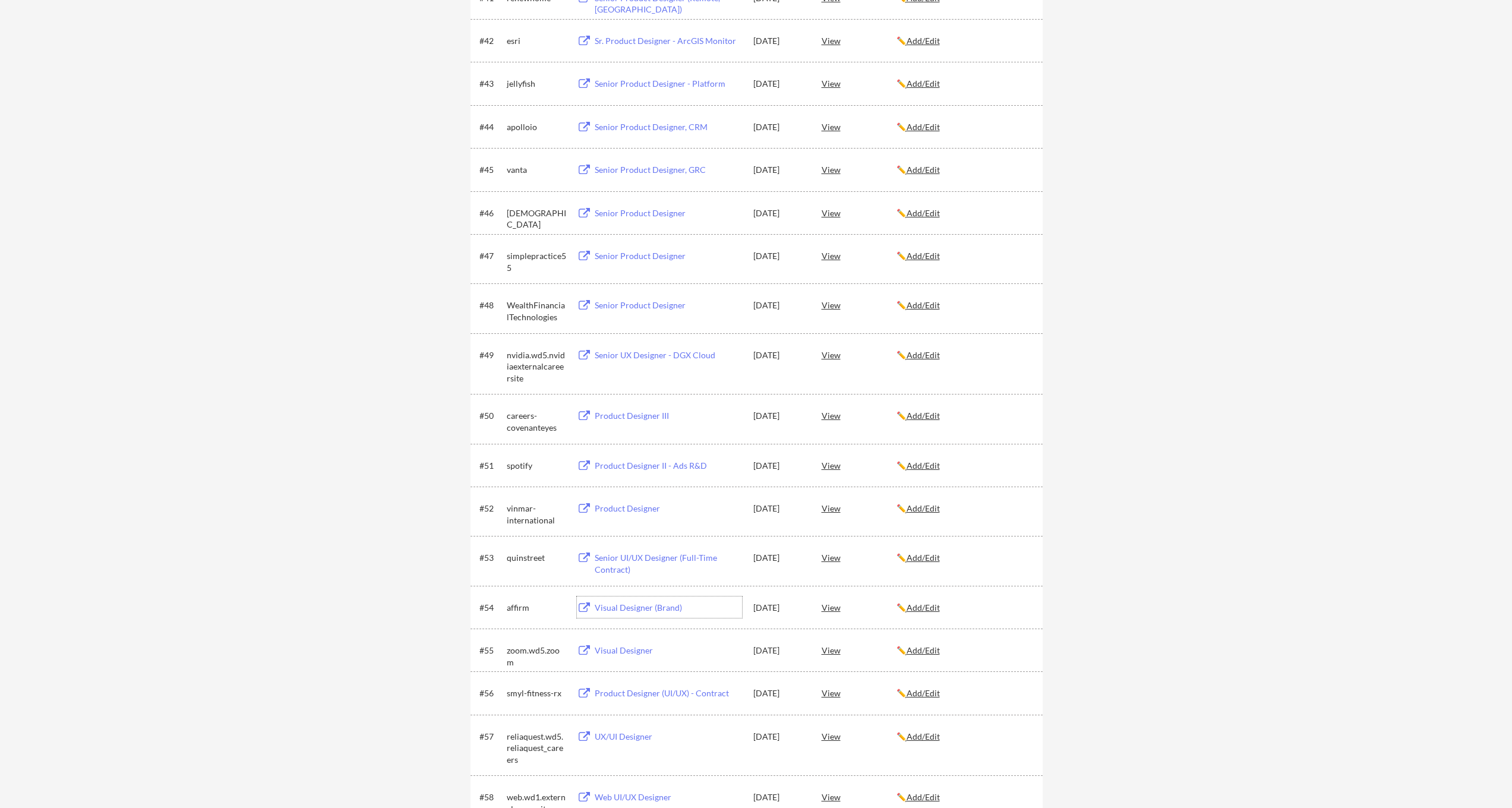
click at [623, 608] on div "Visual Designer (Brand)" at bounding box center [668, 608] width 147 height 12
click at [623, 695] on div "Product Designer (UI/UX) - Contract" at bounding box center [668, 693] width 147 height 12
